Goal: Task Accomplishment & Management: Complete application form

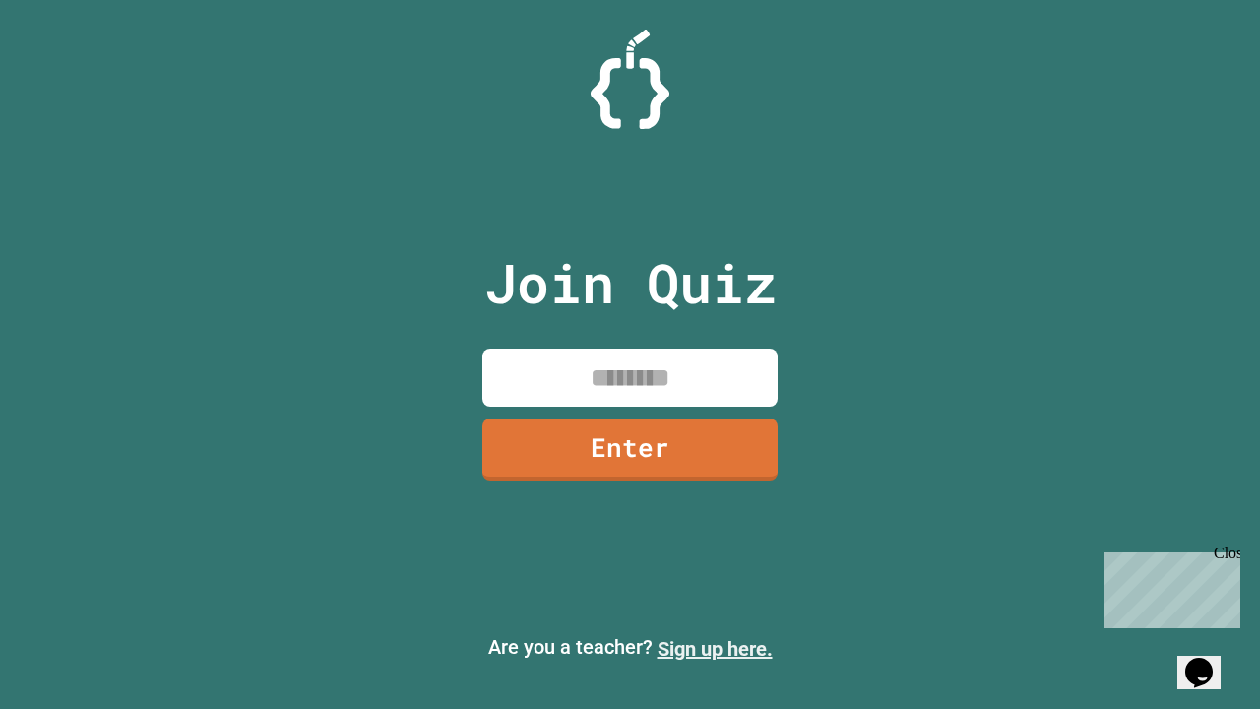
click at [715, 649] on link "Sign up here." at bounding box center [714, 649] width 115 height 24
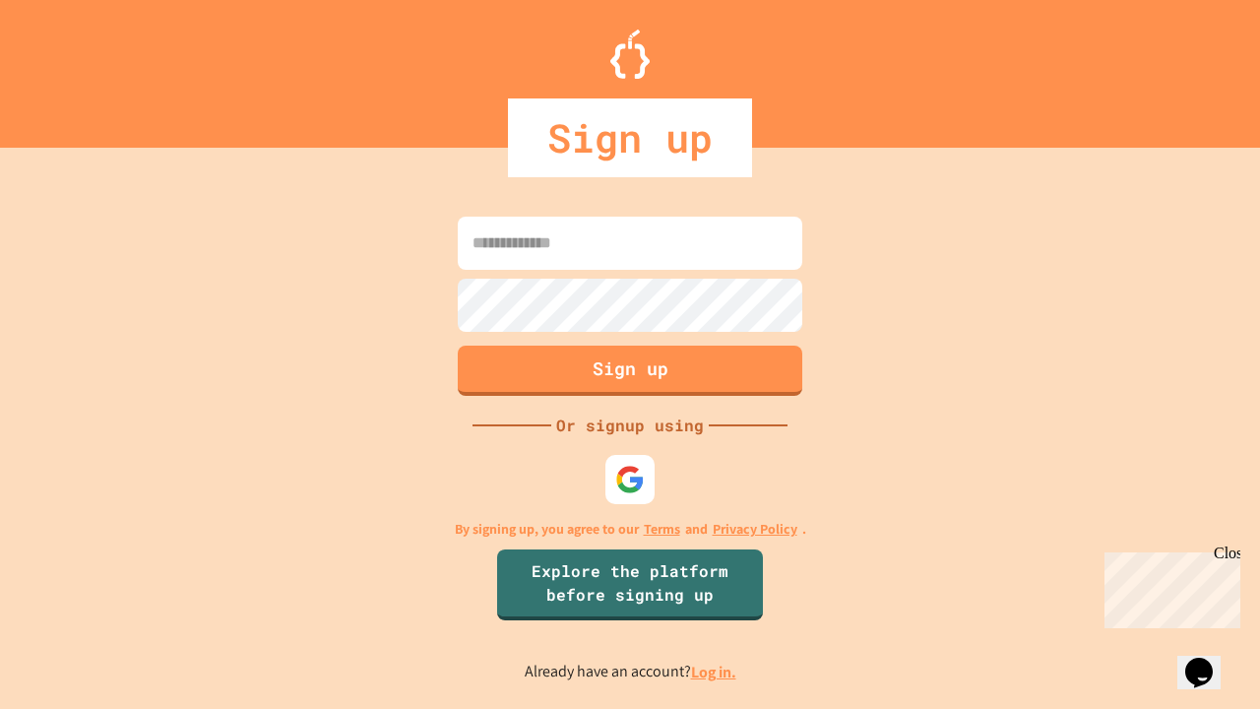
click at [715, 671] on link "Log in." at bounding box center [713, 671] width 45 height 21
